Goal: Task Accomplishment & Management: Manage account settings

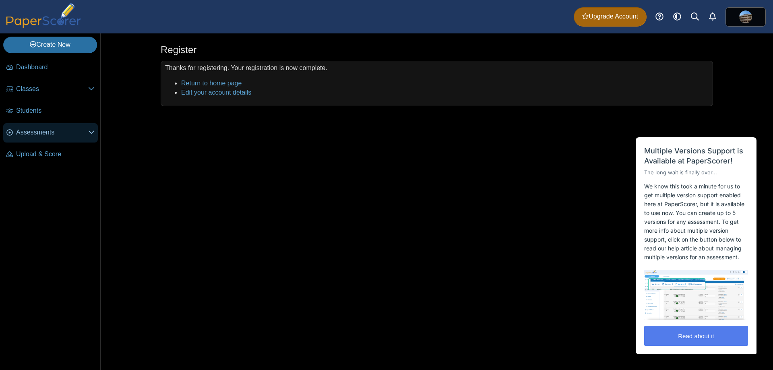
click at [87, 131] on span "Assessments" at bounding box center [52, 132] width 72 height 9
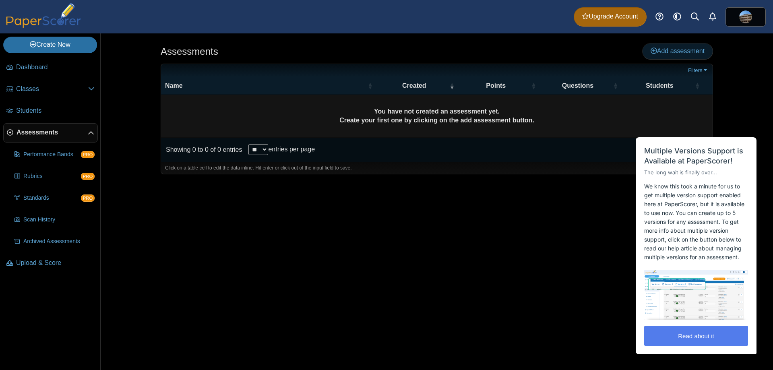
click at [678, 50] on span "Add assessment" at bounding box center [678, 51] width 54 height 7
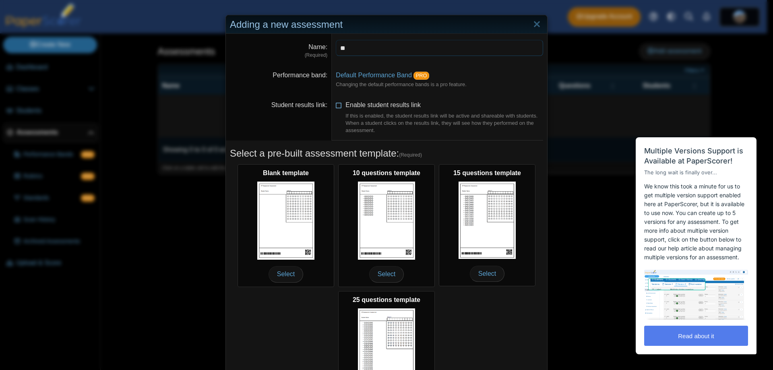
type input "*"
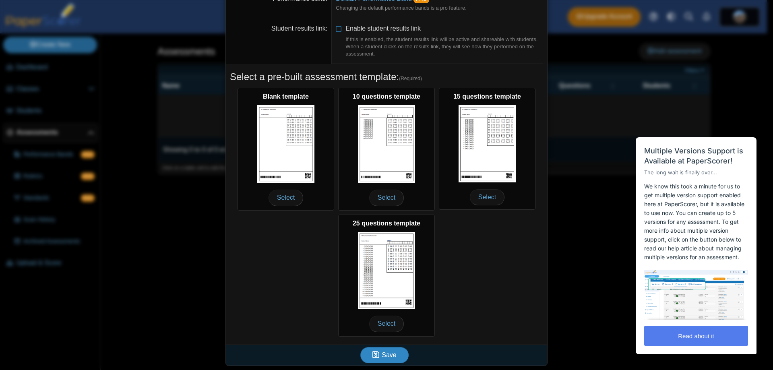
type input "**********"
click at [390, 358] on span "Save" at bounding box center [389, 355] width 14 height 7
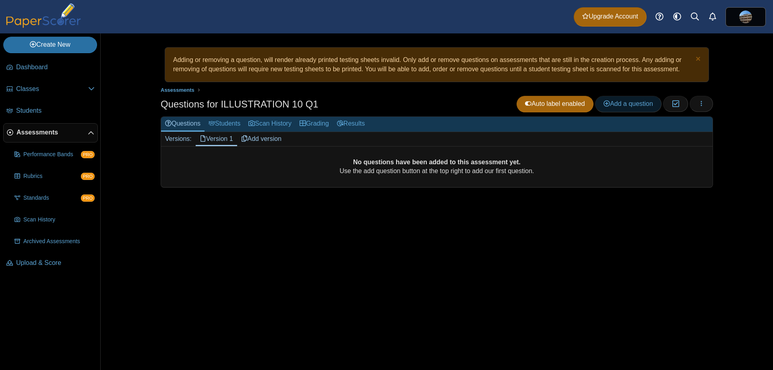
click at [633, 107] on span "Add a question" at bounding box center [629, 103] width 50 height 7
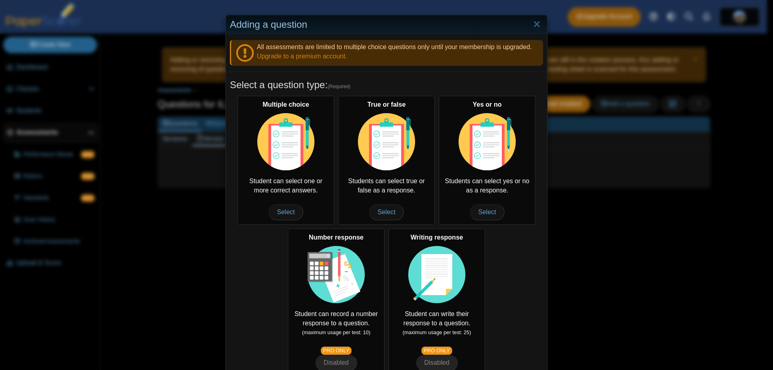
scroll to position [85, 0]
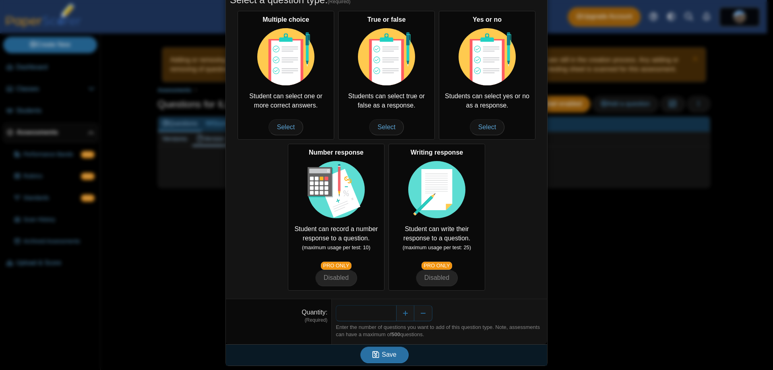
click at [381, 315] on input "*" at bounding box center [366, 313] width 60 height 16
type input "**"
click at [390, 348] on button "Save" at bounding box center [384, 355] width 48 height 16
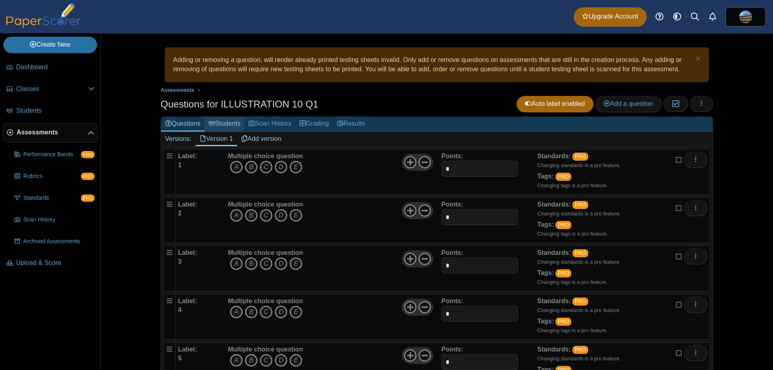
click at [219, 126] on link "Students" at bounding box center [225, 124] width 40 height 15
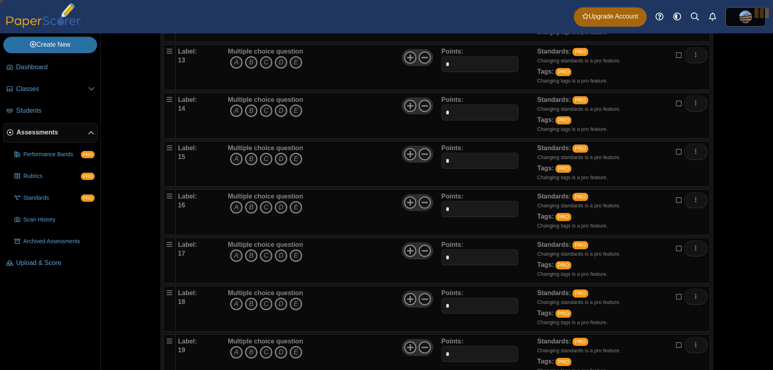
scroll to position [926, 0]
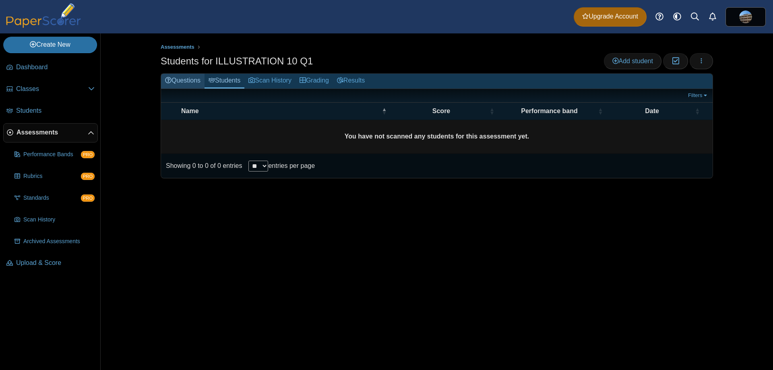
click at [176, 80] on link "Questions" at bounding box center [182, 81] width 43 height 15
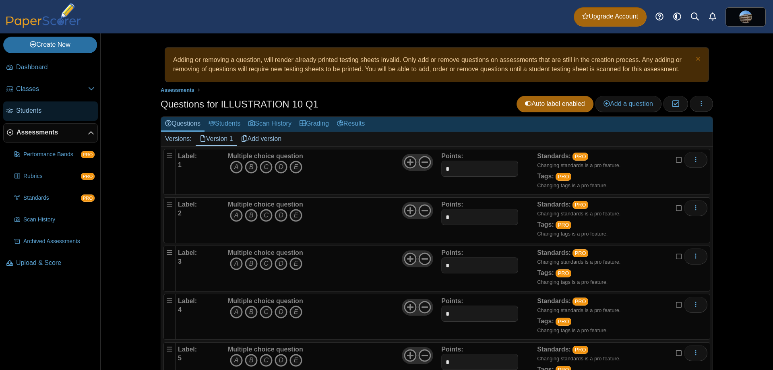
click at [19, 110] on span "Students" at bounding box center [55, 110] width 79 height 9
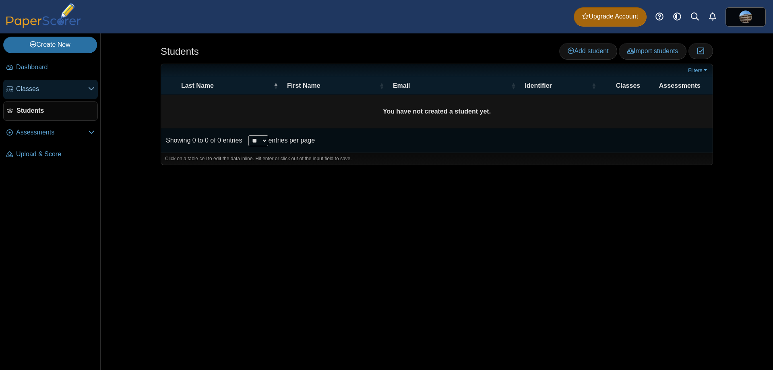
click at [54, 87] on span "Classes" at bounding box center [52, 89] width 72 height 9
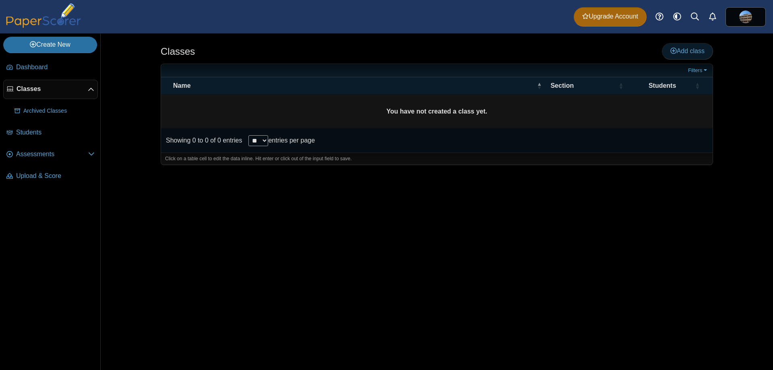
click at [690, 50] on span "Add class" at bounding box center [688, 51] width 34 height 7
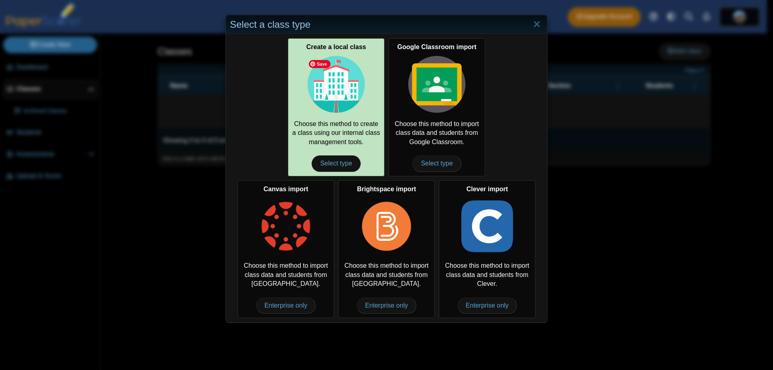
click at [354, 90] on img at bounding box center [336, 84] width 57 height 57
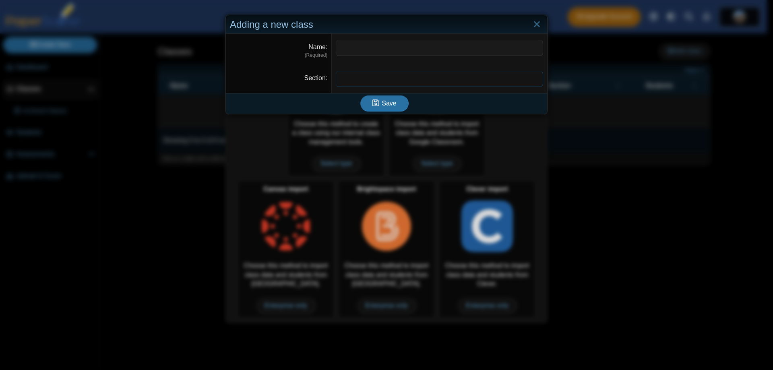
click at [365, 79] on input "Section" at bounding box center [439, 79] width 207 height 16
type input "*"
type input "*********"
click at [364, 50] on input "Name" at bounding box center [439, 48] width 207 height 16
type input "**********"
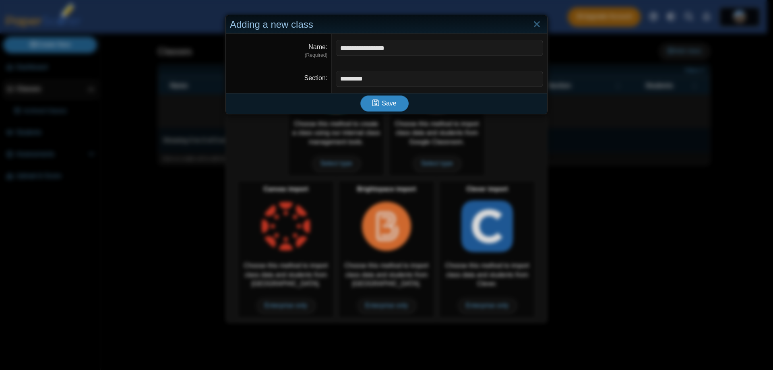
click at [389, 108] on button "Save" at bounding box center [384, 103] width 48 height 16
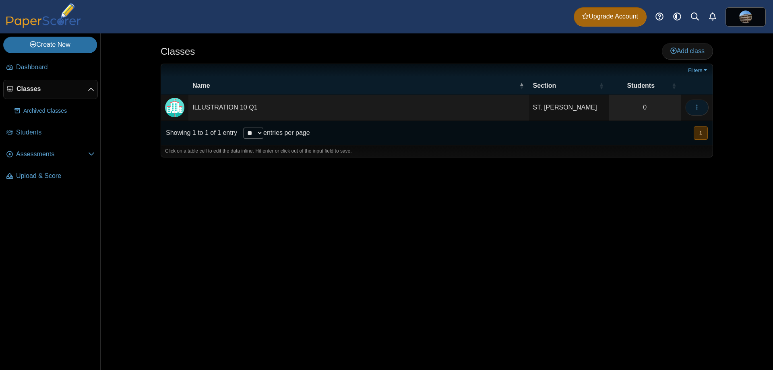
click at [701, 106] on button "button" at bounding box center [697, 107] width 23 height 16
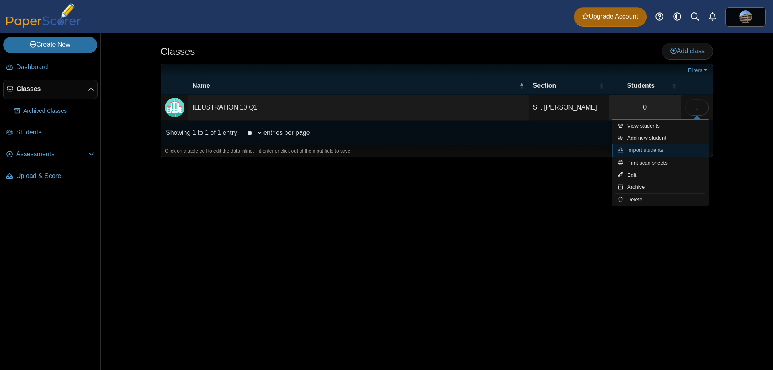
click at [666, 151] on link "Import students" at bounding box center [660, 150] width 97 height 12
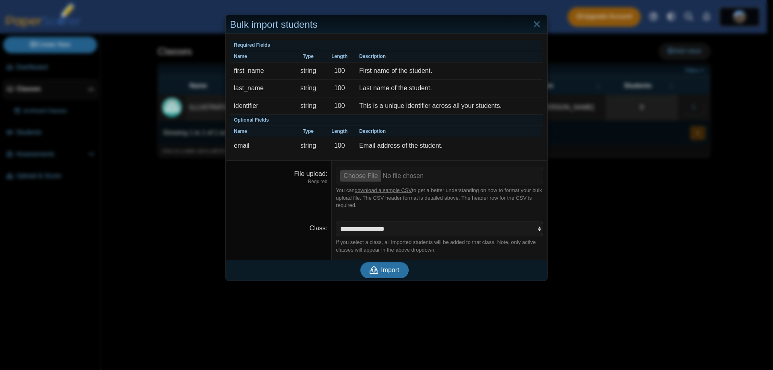
click at [383, 189] on link "download a sample CSV" at bounding box center [383, 190] width 57 height 6
click at [531, 24] on link "Close" at bounding box center [537, 25] width 12 height 14
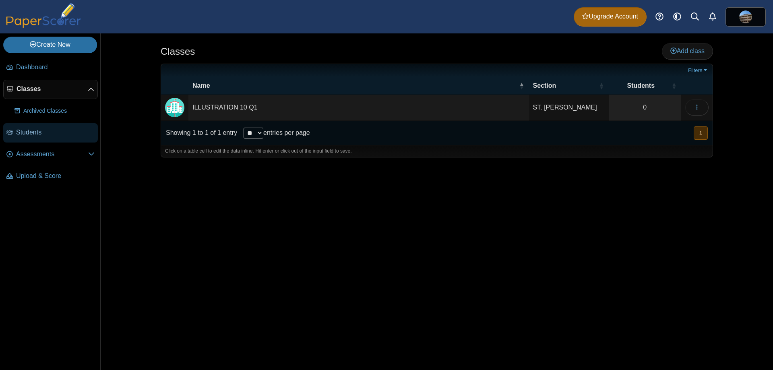
click at [50, 135] on span "Students" at bounding box center [55, 132] width 79 height 9
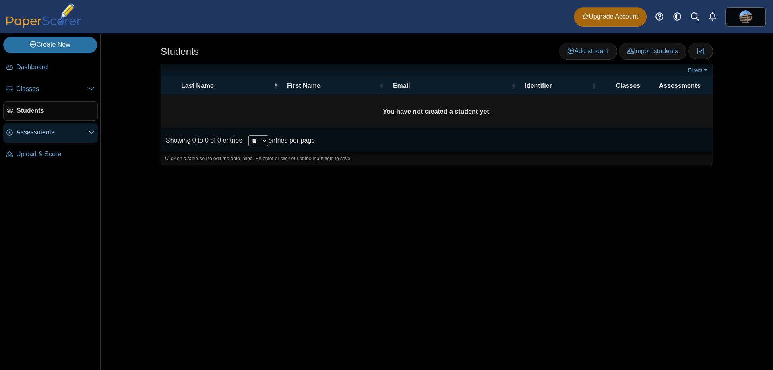
click at [79, 130] on span "Assessments" at bounding box center [52, 132] width 72 height 9
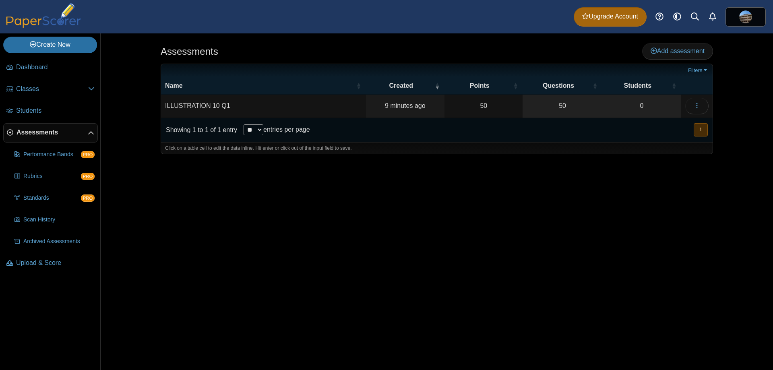
click at [271, 109] on td "ILLUSTRATION 10 Q1" at bounding box center [263, 106] width 205 height 23
click at [476, 184] on div "Assessments Add assessment 50 0" at bounding box center [437, 201] width 604 height 337
click at [695, 109] on icon "button" at bounding box center [697, 105] width 6 height 6
